Goal: Find contact information: Find contact information

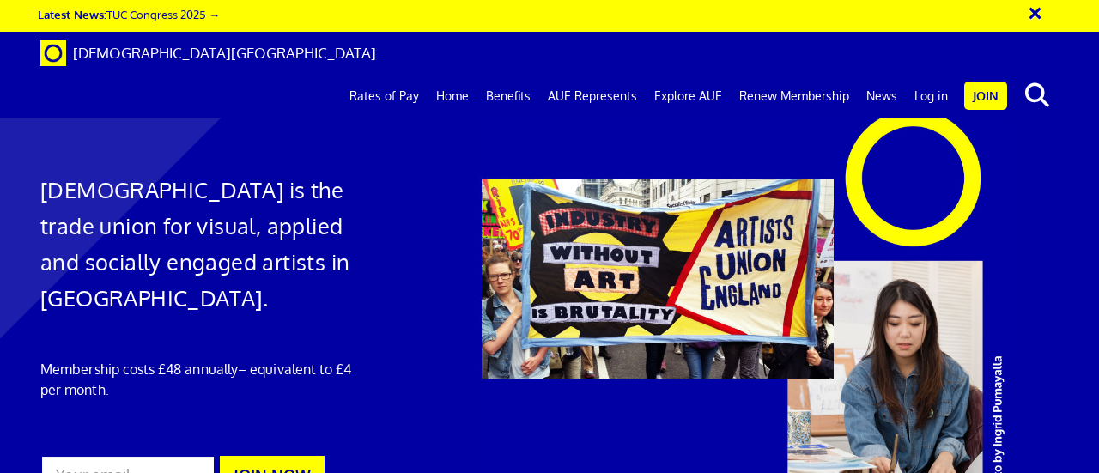
scroll to position [0, 3]
click at [933, 75] on link "Log in" at bounding box center [931, 96] width 51 height 43
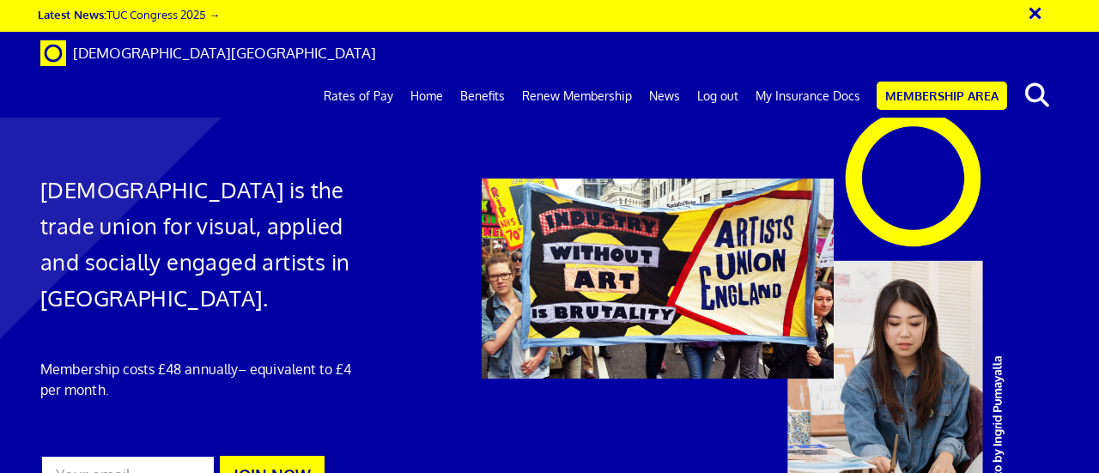
scroll to position [0, 3]
click at [810, 75] on link "My Insurance Docs" at bounding box center [808, 96] width 122 height 43
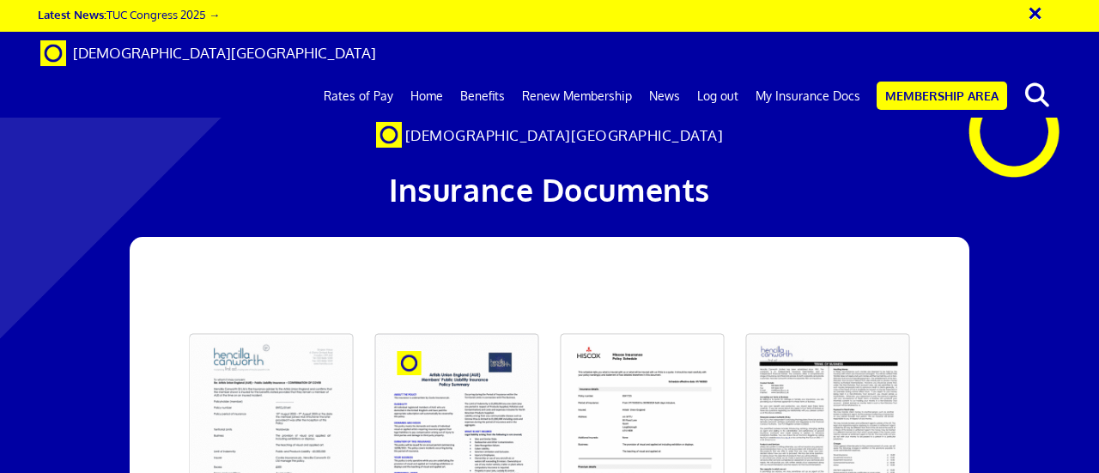
scroll to position [0, 3]
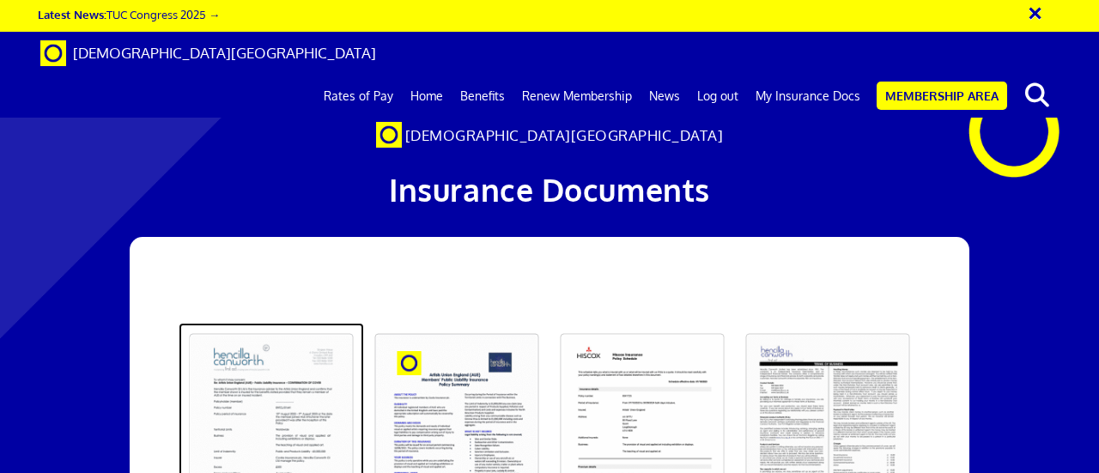
click at [289, 323] on link at bounding box center [271, 432] width 185 height 218
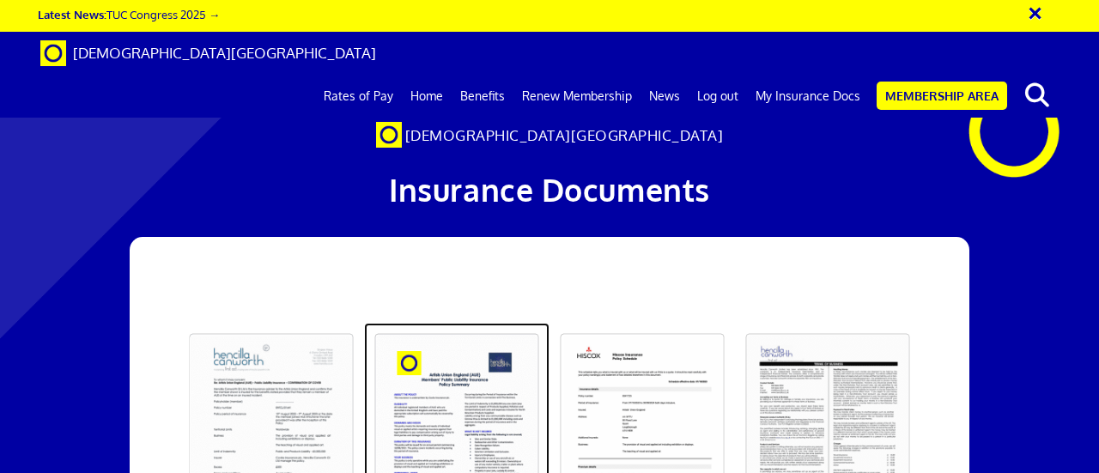
click at [457, 323] on link at bounding box center [456, 432] width 185 height 218
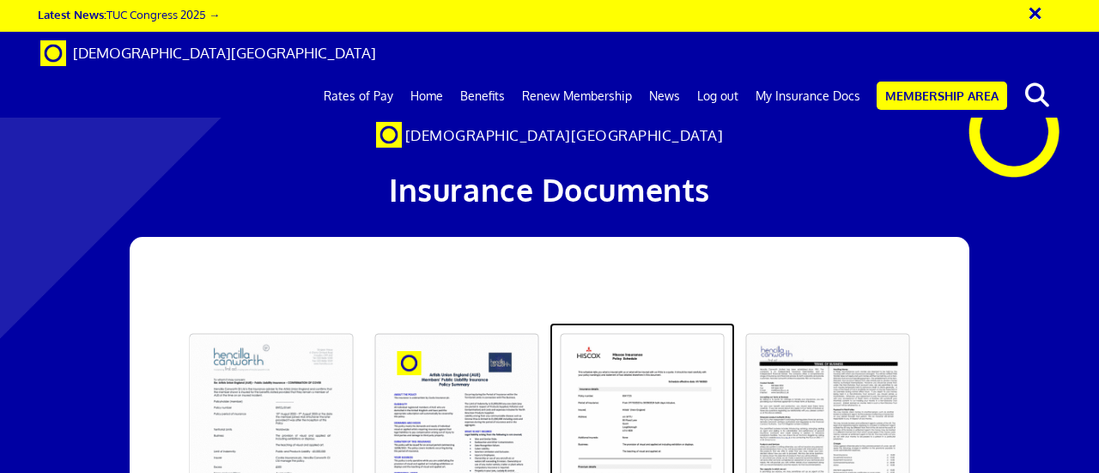
click at [654, 323] on link at bounding box center [641, 432] width 185 height 218
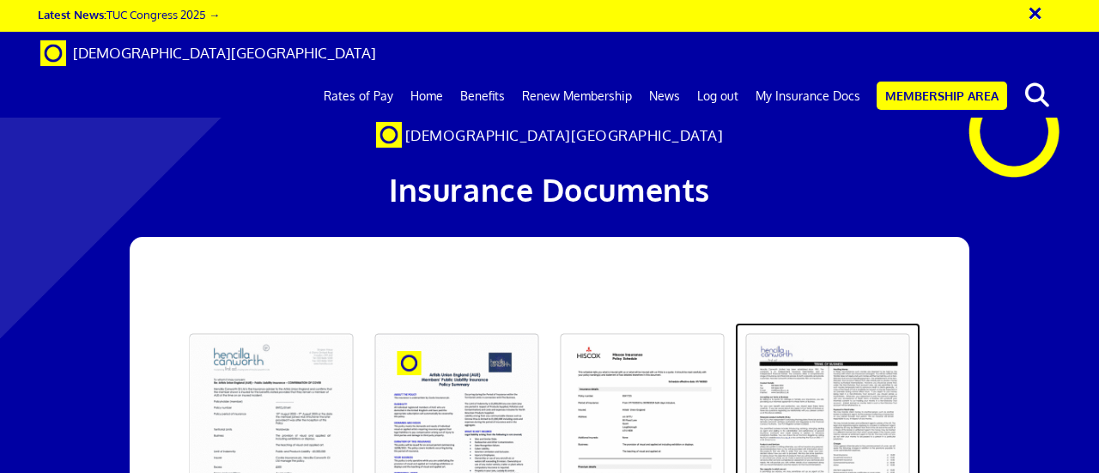
click at [797, 323] on link at bounding box center [827, 432] width 185 height 218
